Goal: Task Accomplishment & Management: Use online tool/utility

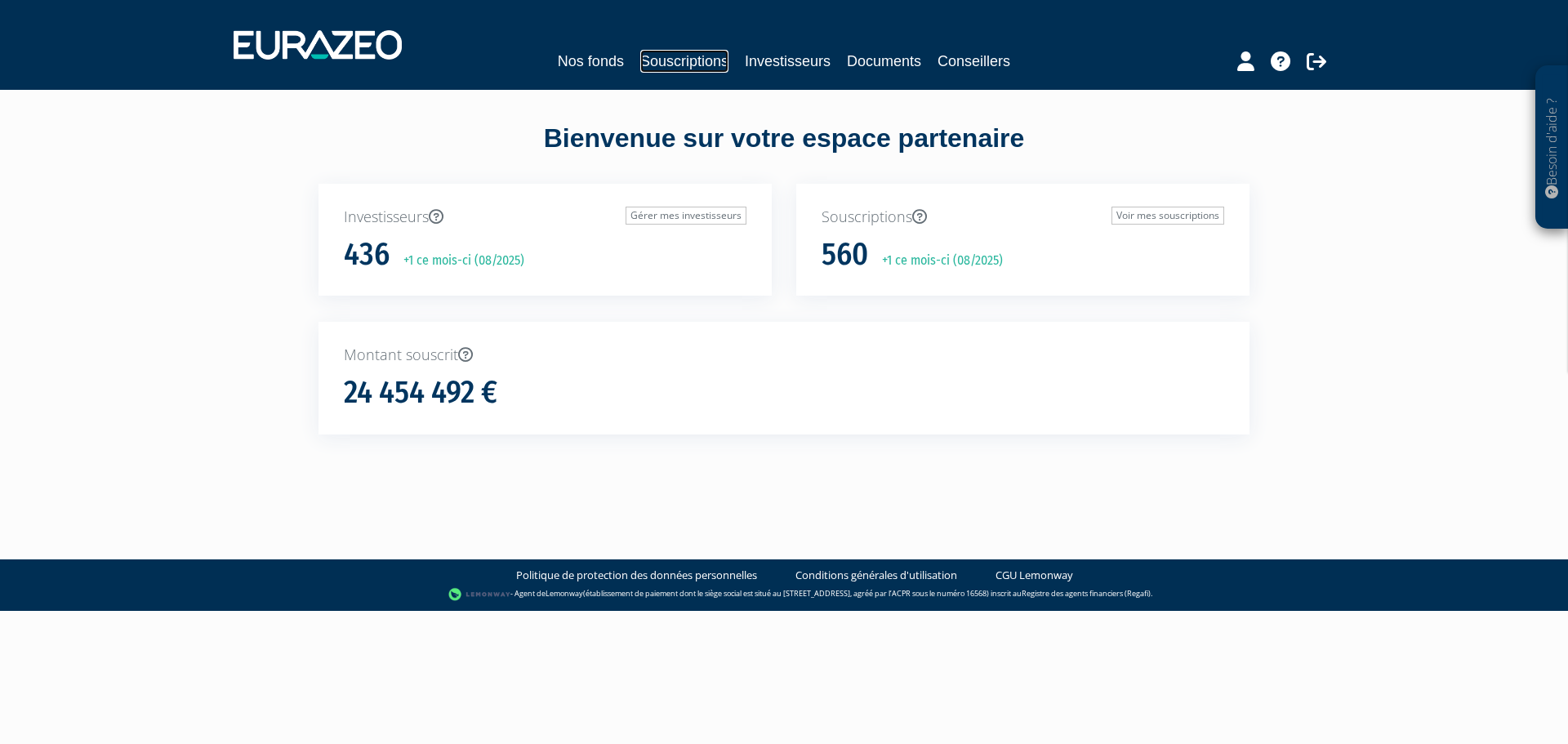
click at [693, 64] on link "Souscriptions" at bounding box center [685, 62] width 88 height 23
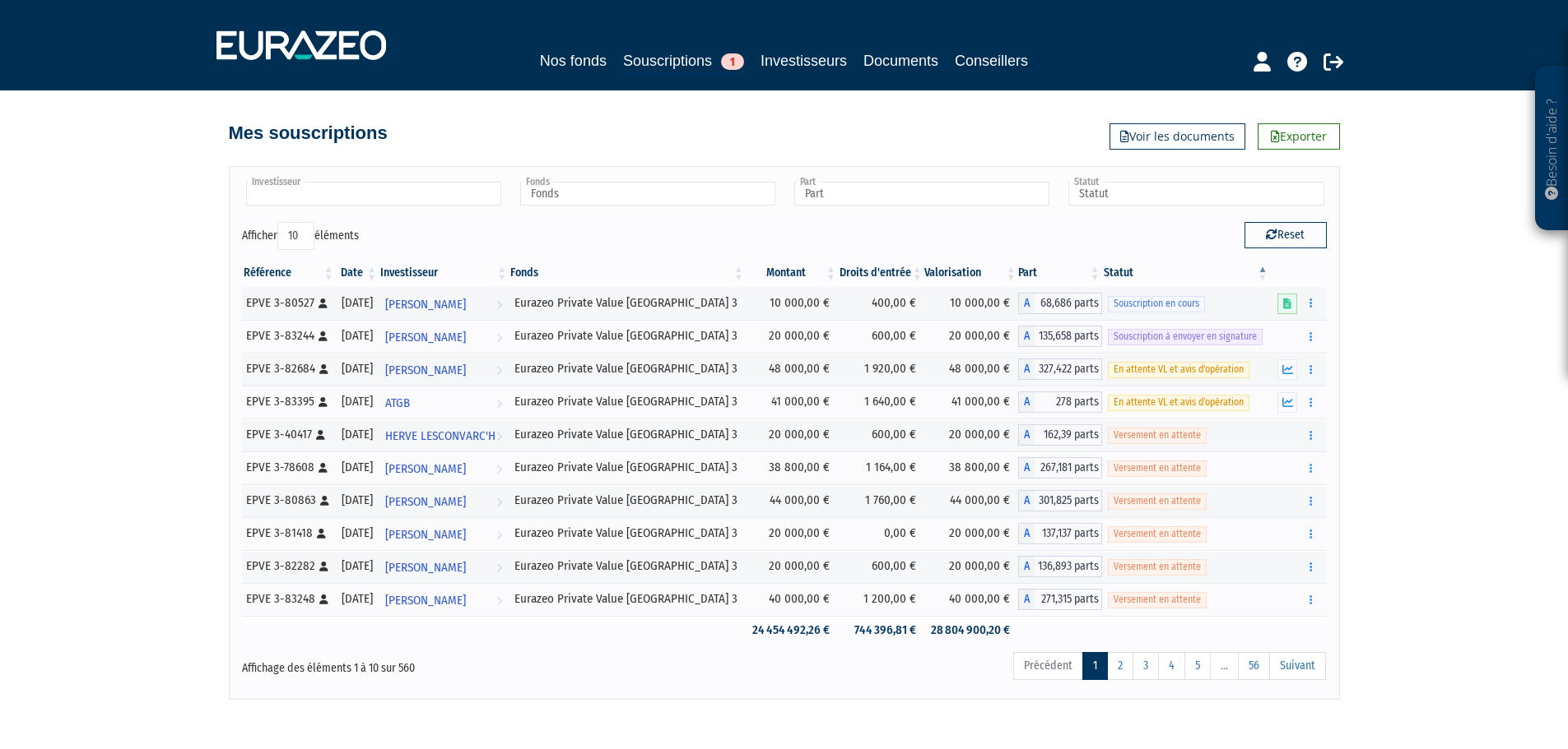
click at [409, 195] on input "text" at bounding box center [374, 193] width 255 height 23
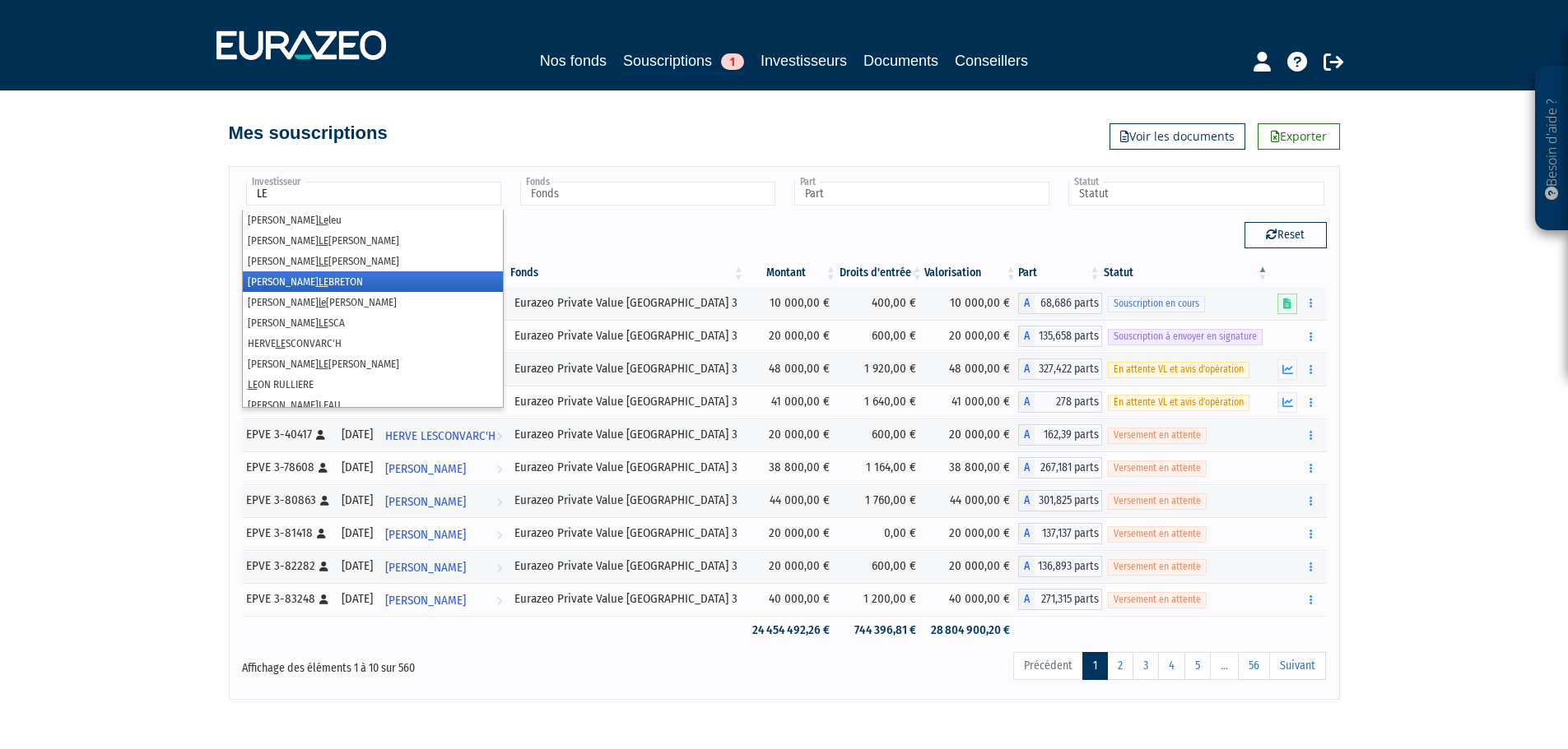
type input "LE"
click at [315, 276] on li "Franck LE BRETON" at bounding box center [373, 282] width 260 height 21
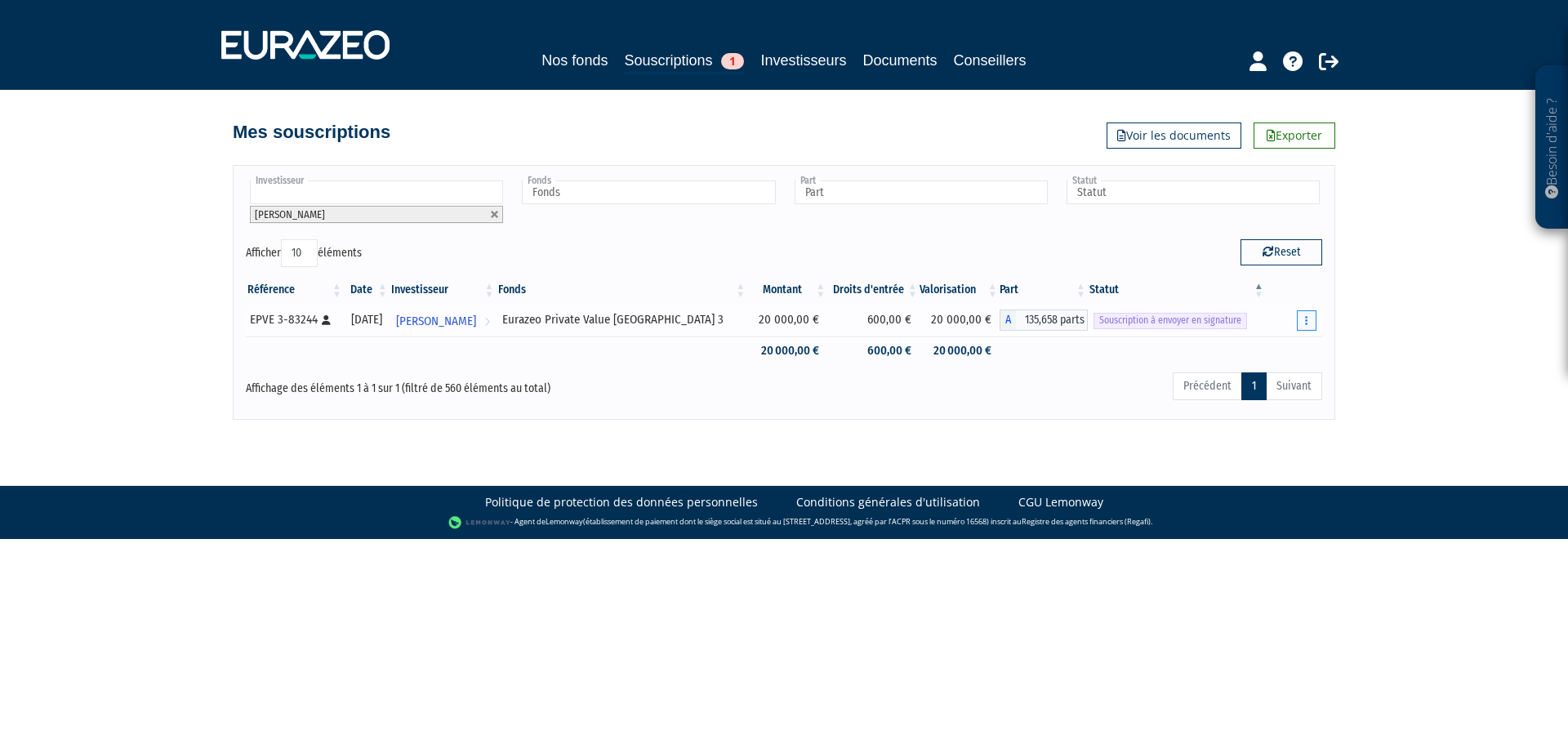
click at [1309, 321] on button "button" at bounding box center [1307, 320] width 20 height 21
click at [1274, 351] on link "Envoyer à signer" at bounding box center [1265, 350] width 93 height 27
